Goal: Task Accomplishment & Management: Manage account settings

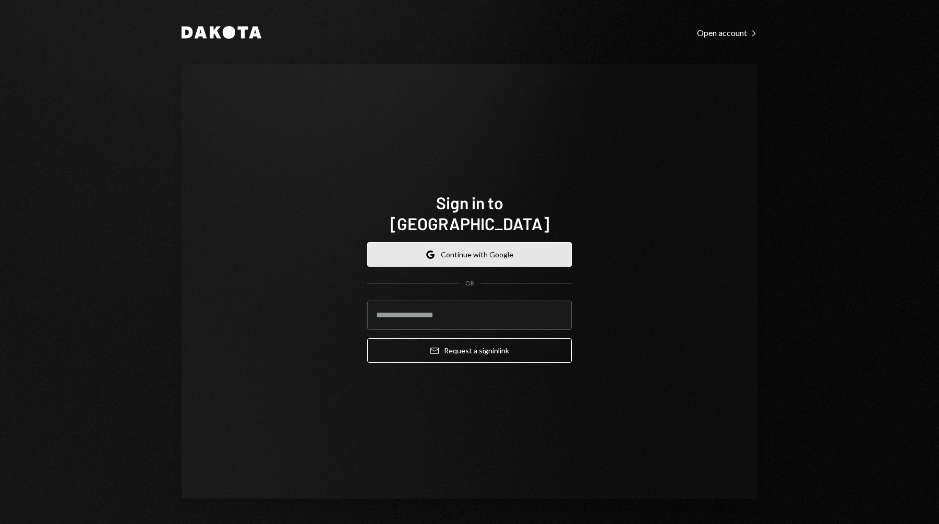
click at [472, 248] on button "Google Continue with Google" at bounding box center [469, 254] width 205 height 25
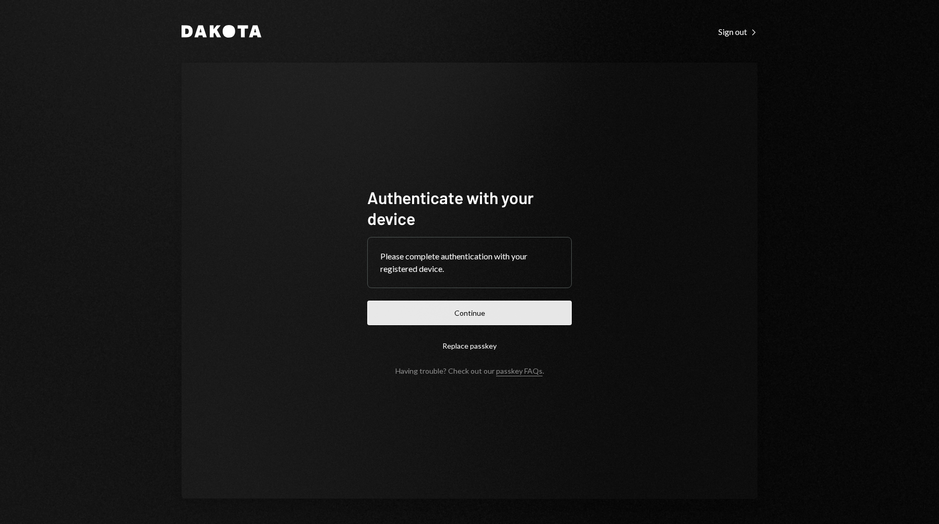
click at [490, 315] on button "Continue" at bounding box center [469, 313] width 205 height 25
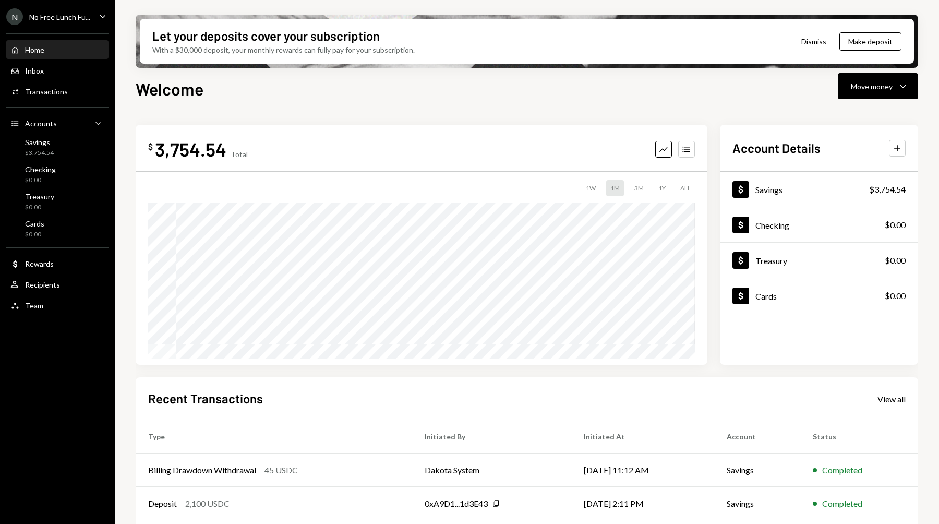
click at [68, 11] on div "N No Free Lunch Fu..." at bounding box center [48, 16] width 84 height 17
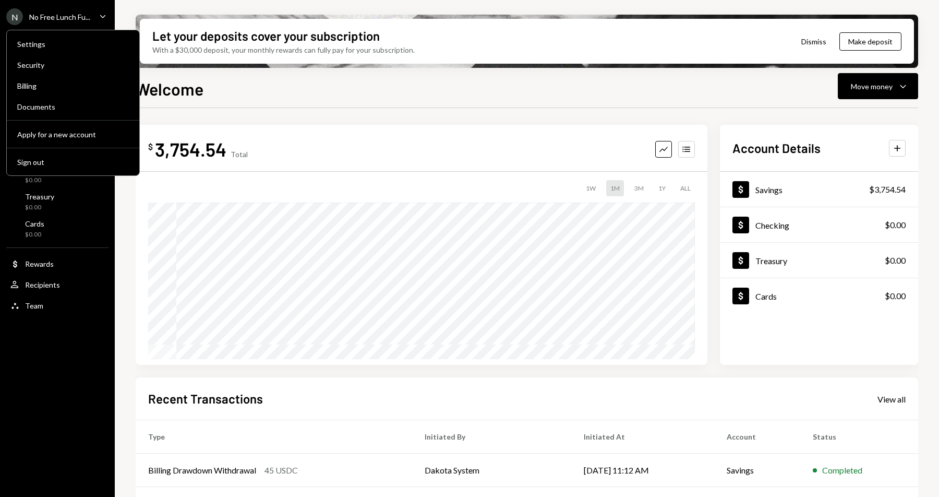
click at [37, 394] on div "N No Free Lunch Fu... Caret Down Home Home Inbox Inbox Activities Transactions …" at bounding box center [57, 248] width 115 height 497
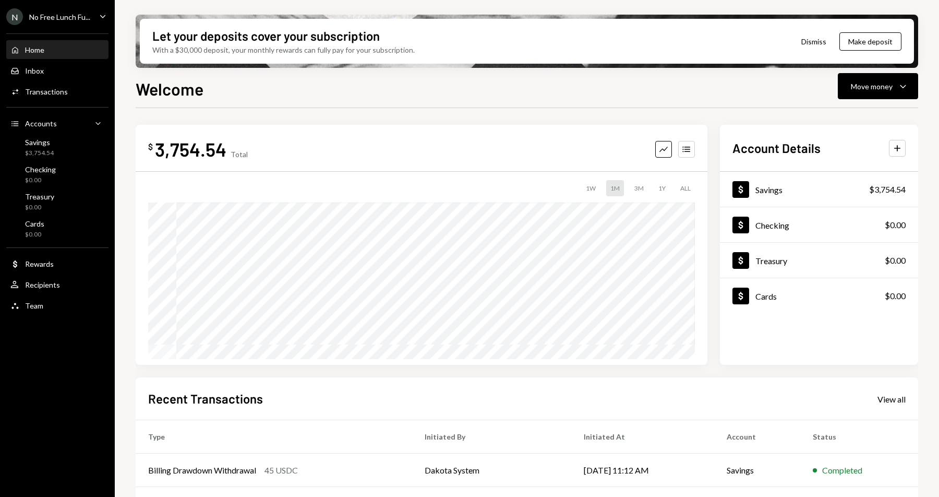
click at [89, 16] on div "No Free Lunch Fu..." at bounding box center [59, 17] width 61 height 9
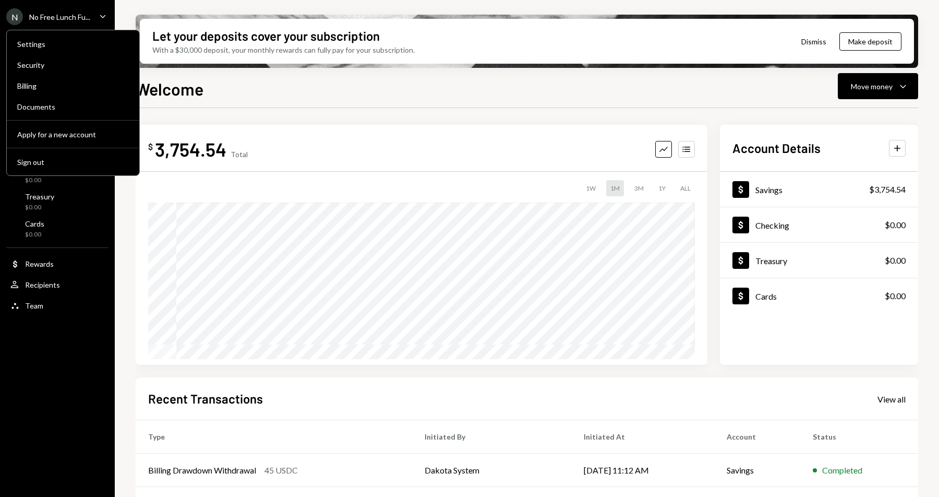
click at [63, 390] on div "N No Free Lunch Fu... Caret Down Home Home Inbox Inbox Activities Transactions …" at bounding box center [57, 248] width 115 height 497
